Goal: Check status: Check status

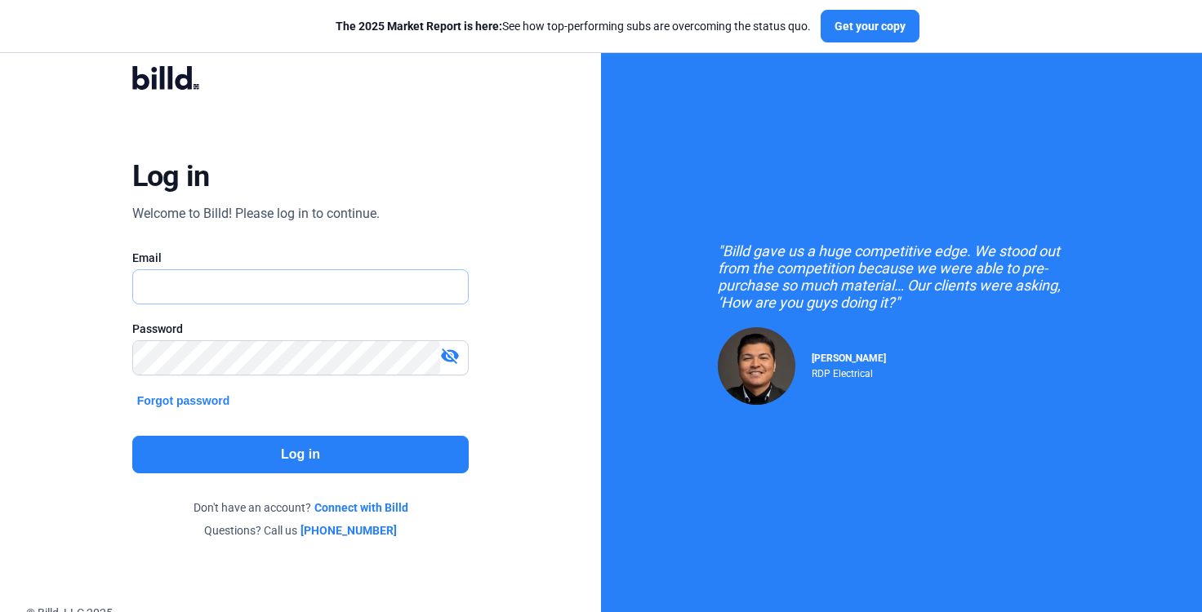
type input "[PERSON_NAME][EMAIL_ADDRESS][PERSON_NAME][DOMAIN_NAME]"
click at [385, 465] on button "Log in" at bounding box center [300, 455] width 337 height 38
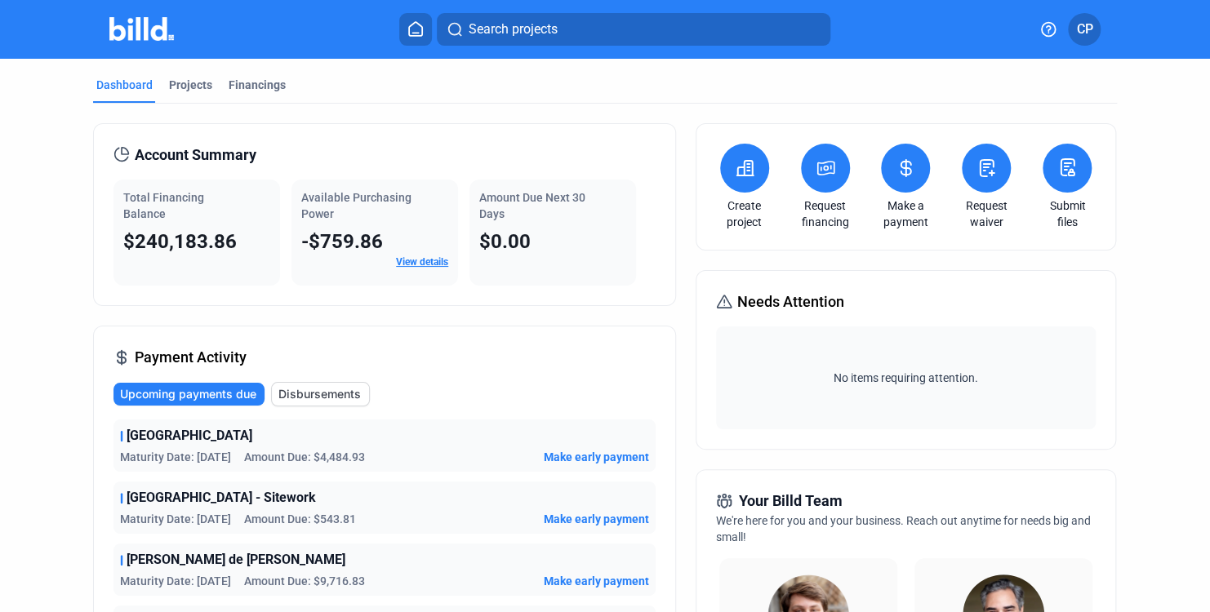
click at [361, 220] on div "Available Purchasing Power" at bounding box center [374, 205] width 147 height 33
click at [53, 173] on div "Dashboard Projects Financings Account Summary Total Financing Balance $240,183.…" at bounding box center [605, 623] width 1210 height 1129
drag, startPoint x: 375, startPoint y: 216, endPoint x: 294, endPoint y: 181, distance: 88.1
click at [294, 181] on div "Available Purchasing Power -$759.86 View details" at bounding box center [375, 233] width 167 height 106
copy span "Available Purchasing Power"
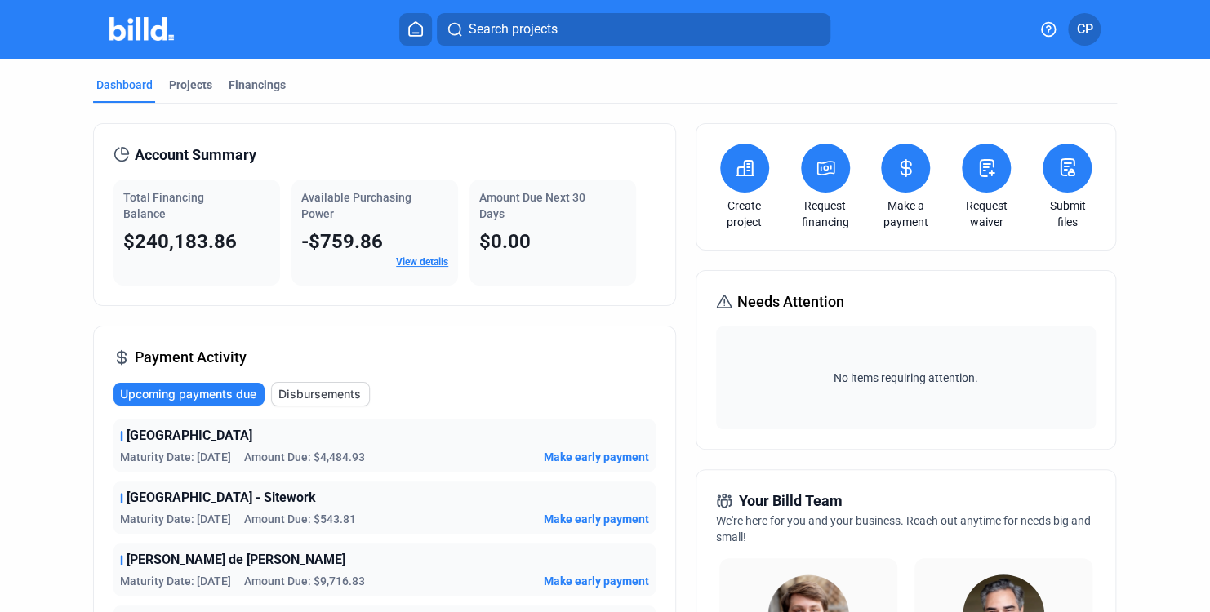
scroll to position [82, 0]
